Goal: Task Accomplishment & Management: Use online tool/utility

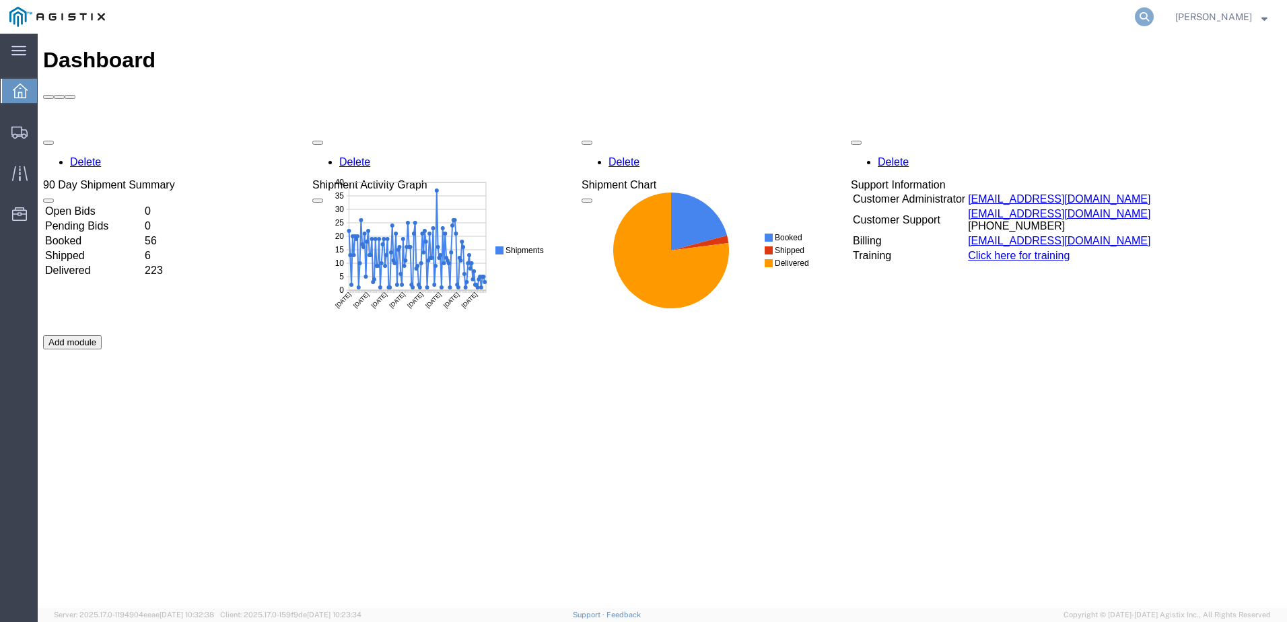
click at [1154, 18] on icon at bounding box center [1144, 16] width 19 height 19
click at [852, 19] on input "search" at bounding box center [930, 17] width 409 height 32
paste input "56557355"
type input "56557355"
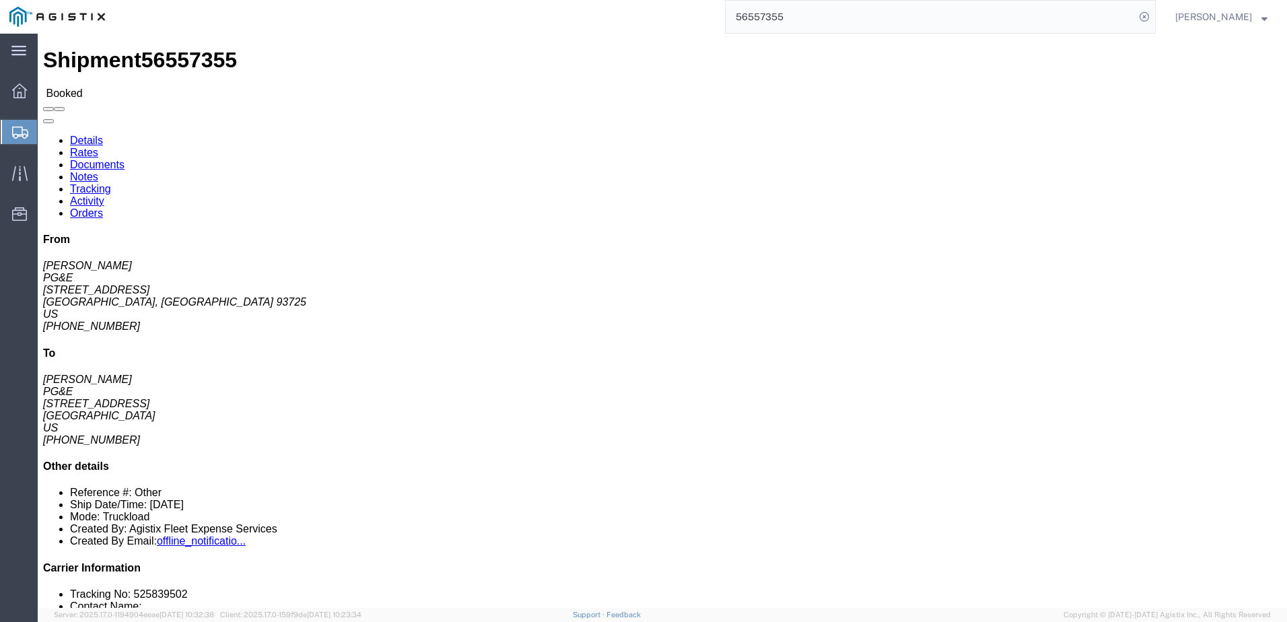
click span
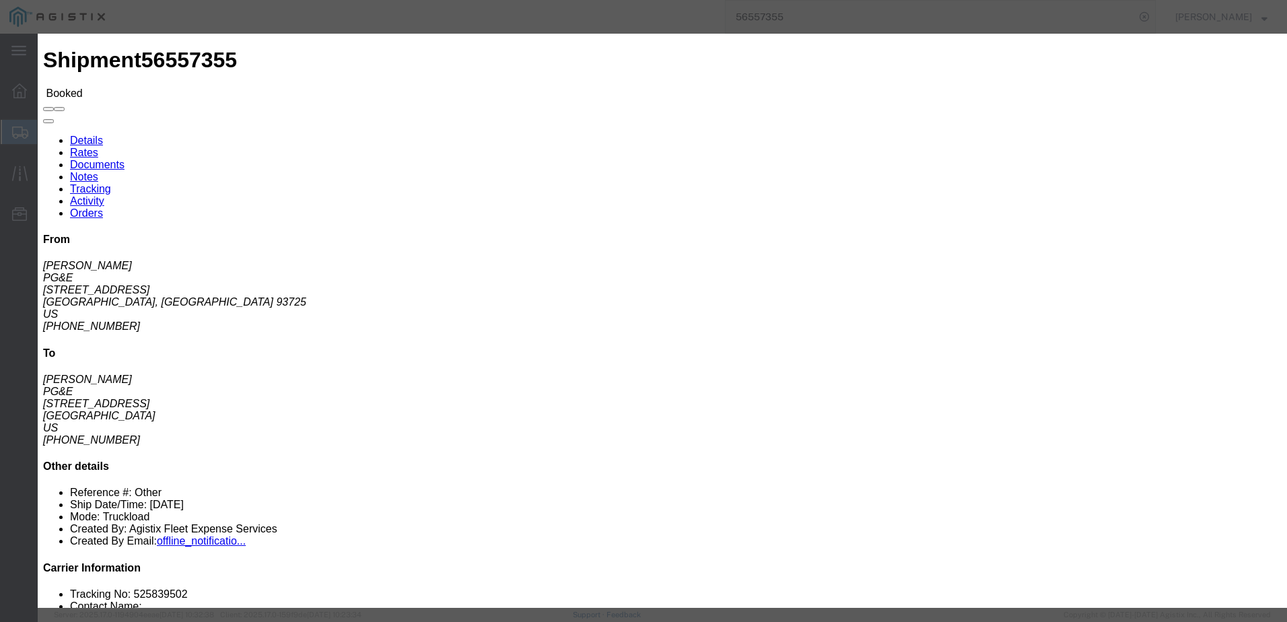
click input "text"
type input "[EMAIL_ADDRESS][DOMAIN_NAME]"
click label "PGE Fleet Bill Of Lading"
click input "PGE Fleet Bill Of Lading"
checkbox input "true"
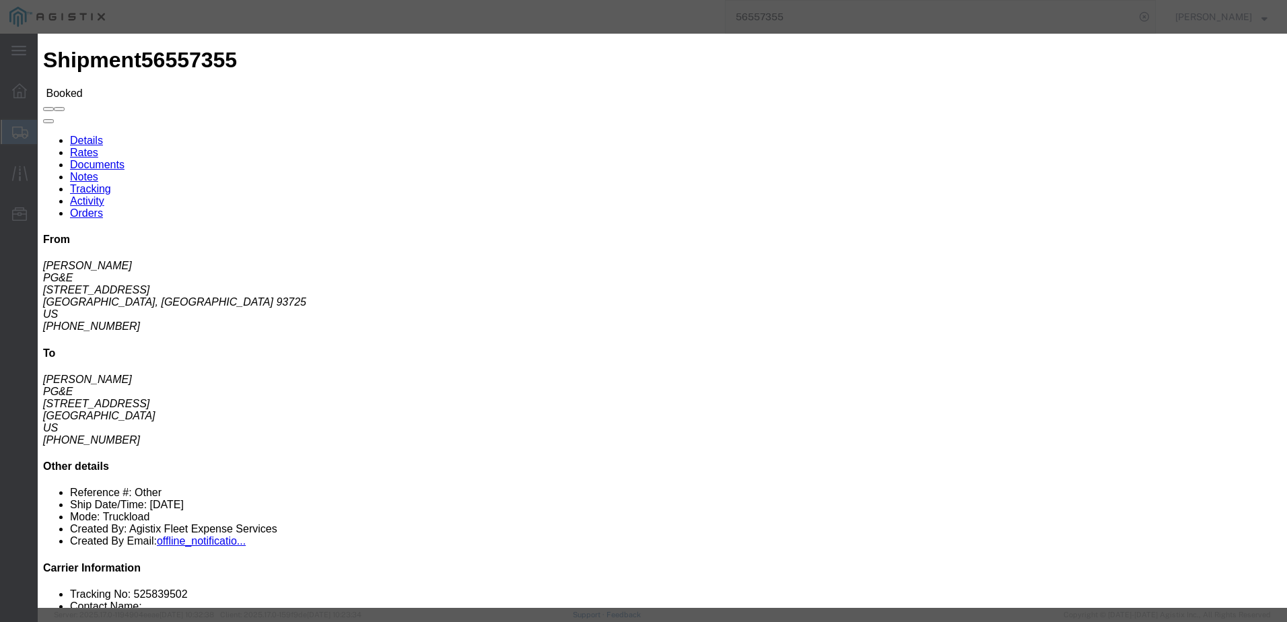
click button "Send"
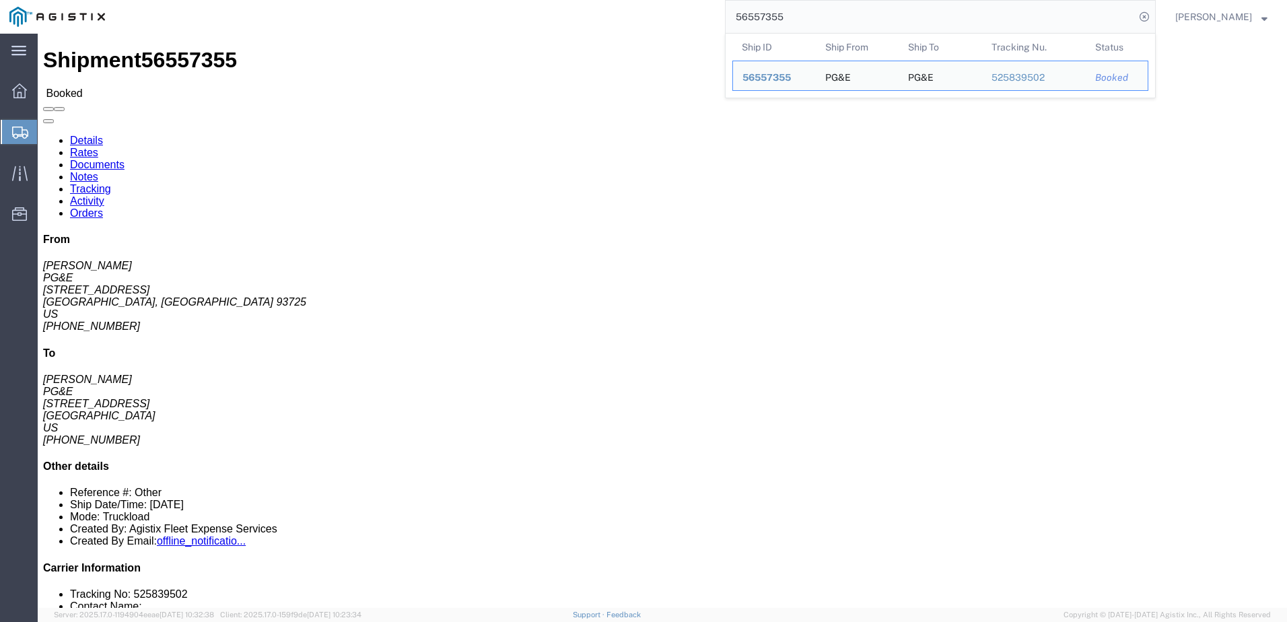
drag, startPoint x: 817, startPoint y: 18, endPoint x: 739, endPoint y: 15, distance: 77.5
click at [739, 15] on div "56557355 Ship ID Ship From Ship To Tracking Nu. Status Ship ID 56557355 Ship Fr…" at bounding box center [635, 17] width 1042 height 34
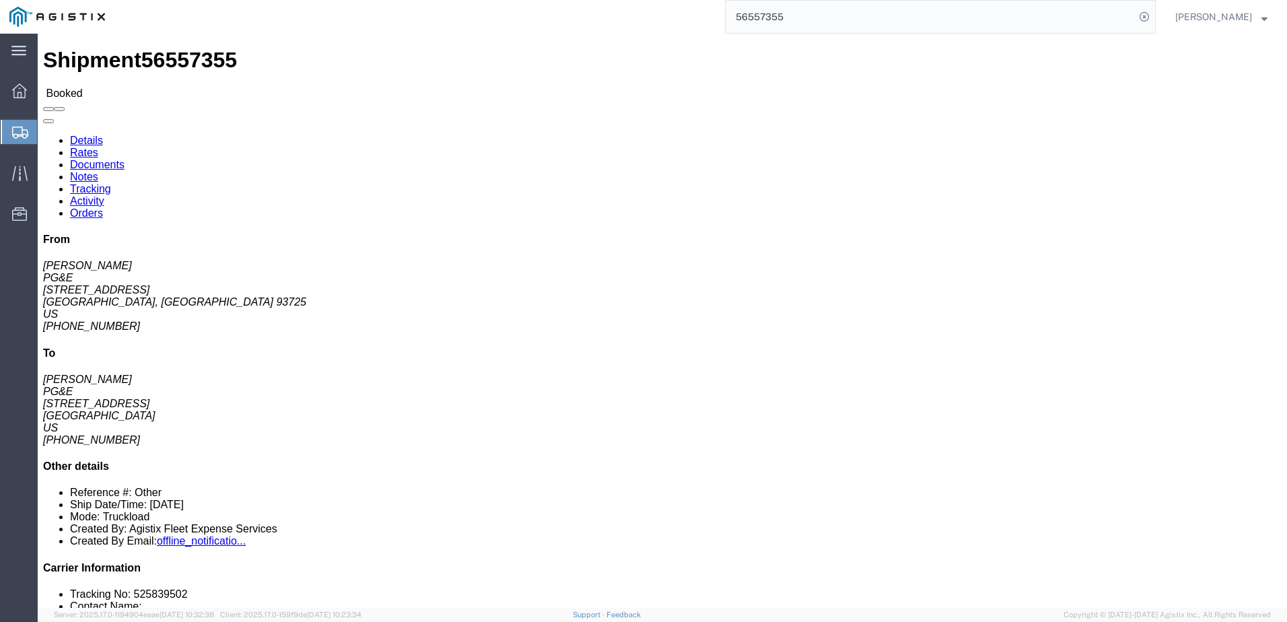
paste input "86"
type input "56557386"
click span
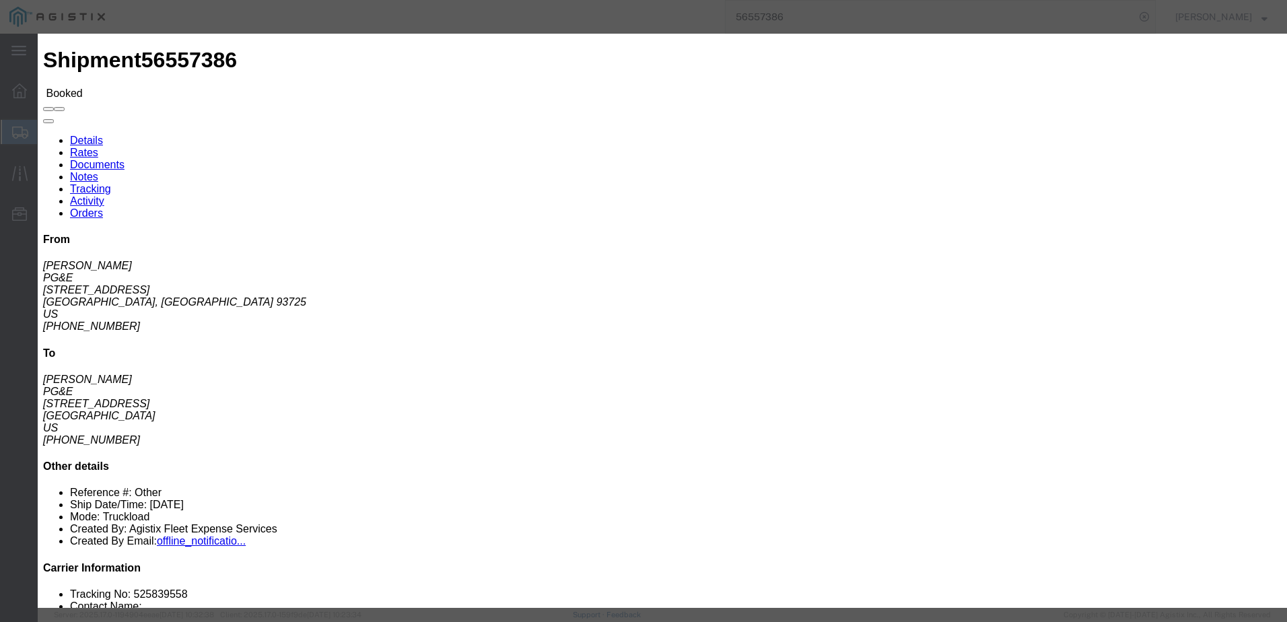
click input "text"
type input "[EMAIL_ADDRESS][DOMAIN_NAME]"
click label "PGE Fleet Bill Of Lading"
click input "PGE Fleet Bill Of Lading"
checkbox input "true"
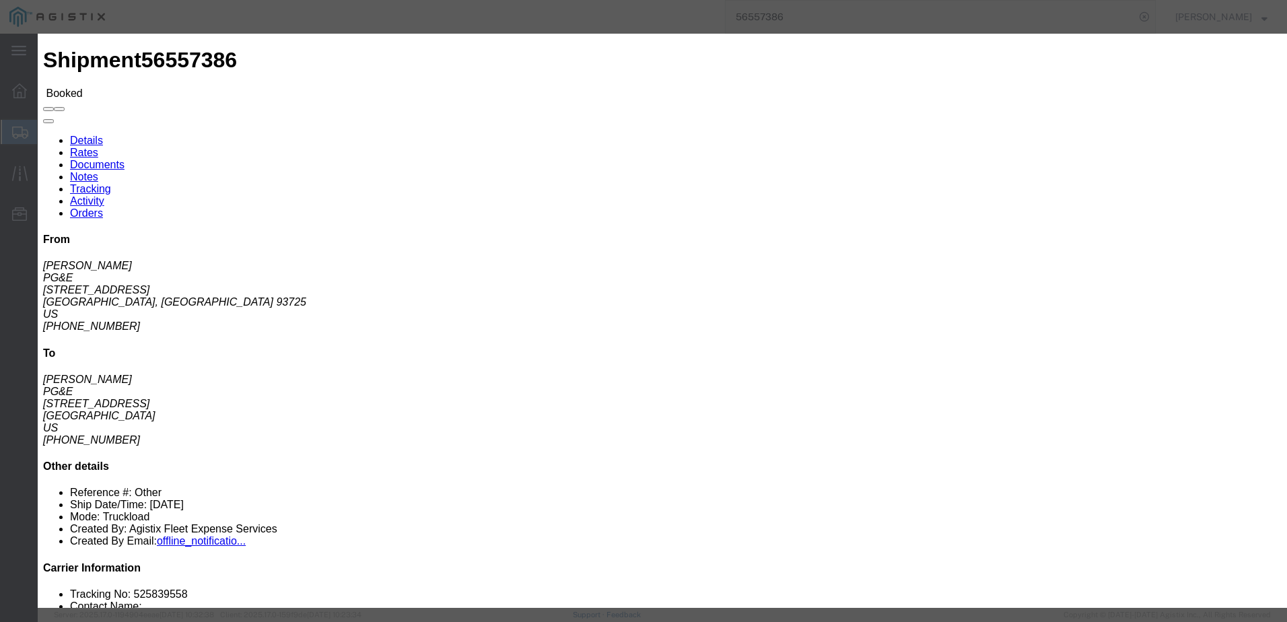
click button "Send"
